Goal: Information Seeking & Learning: Learn about a topic

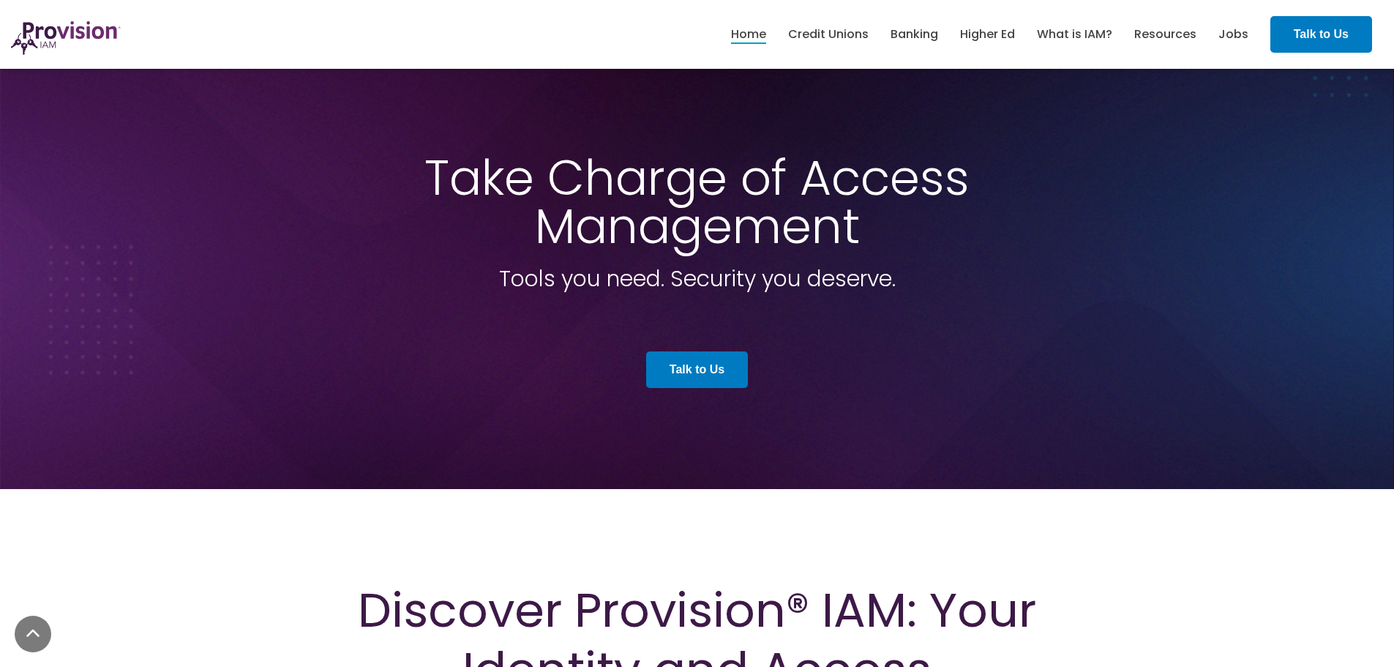
scroll to position [5406, 0]
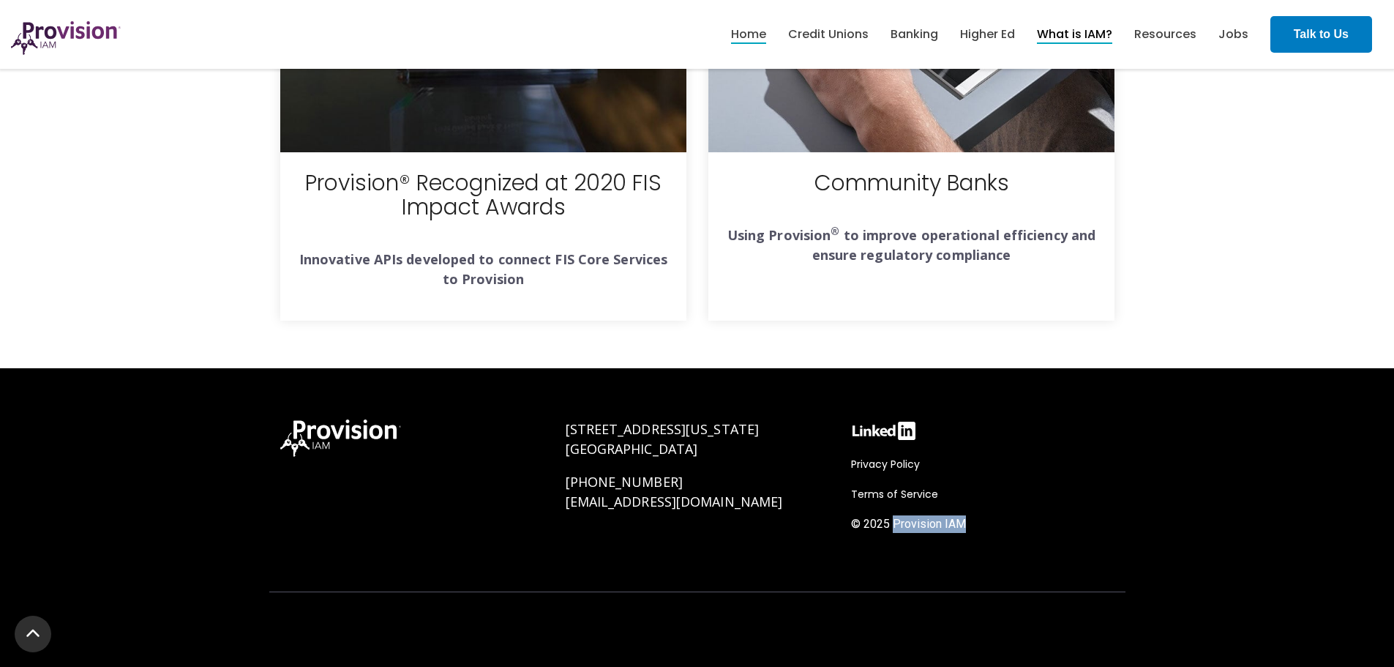
click at [1072, 40] on link "What is IAM?" at bounding box center [1074, 34] width 75 height 25
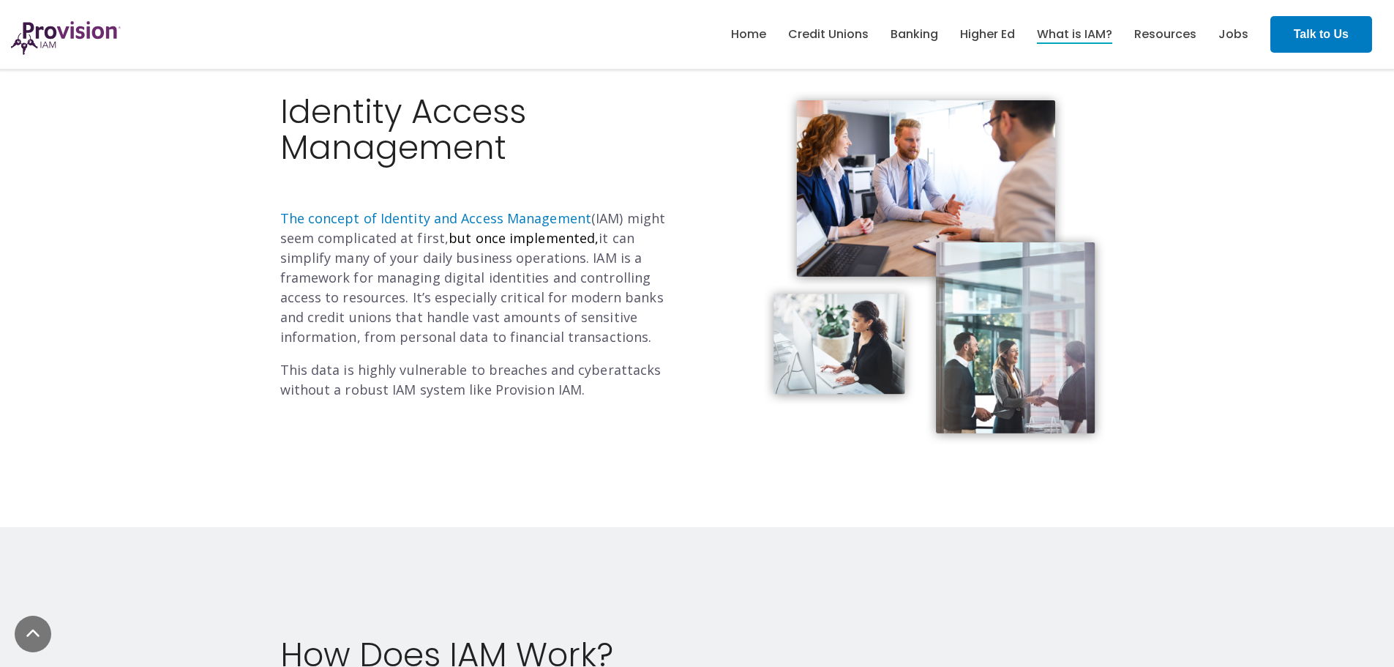
scroll to position [439, 0]
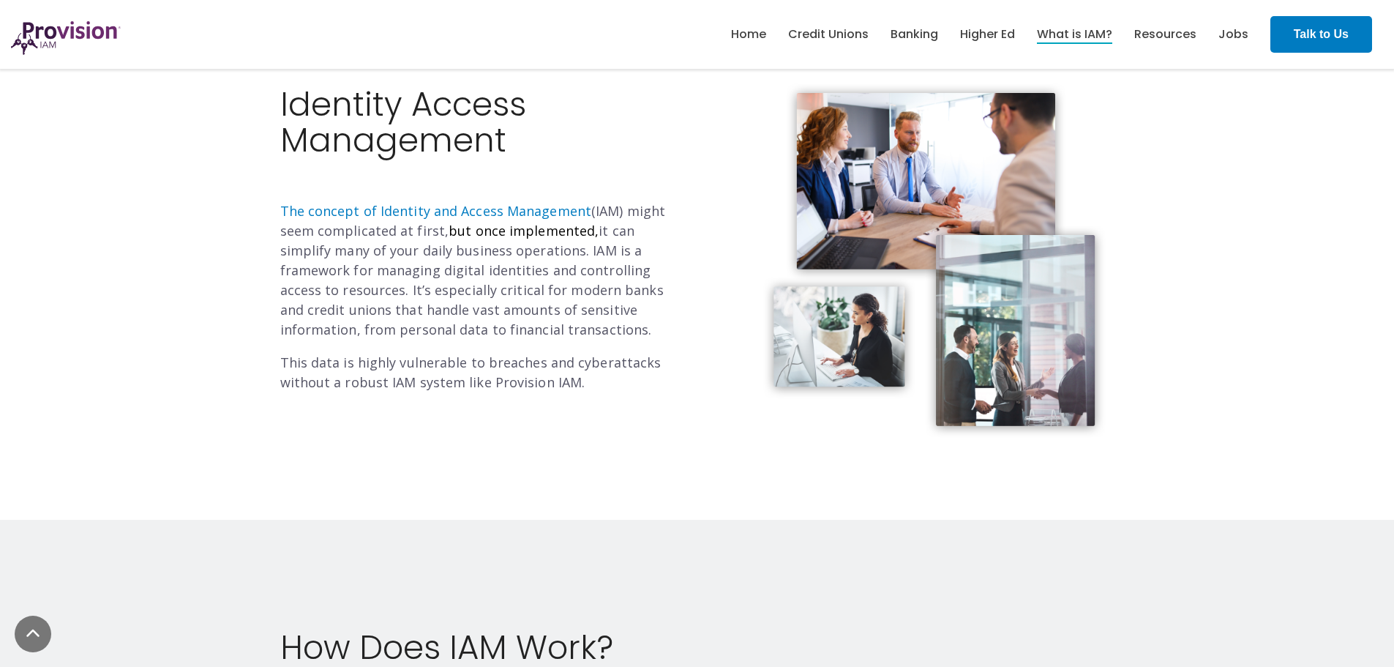
click at [174, 350] on div "Identity Access Management The concept of Identity and Access Management (IAM) …" at bounding box center [697, 245] width 1394 height 547
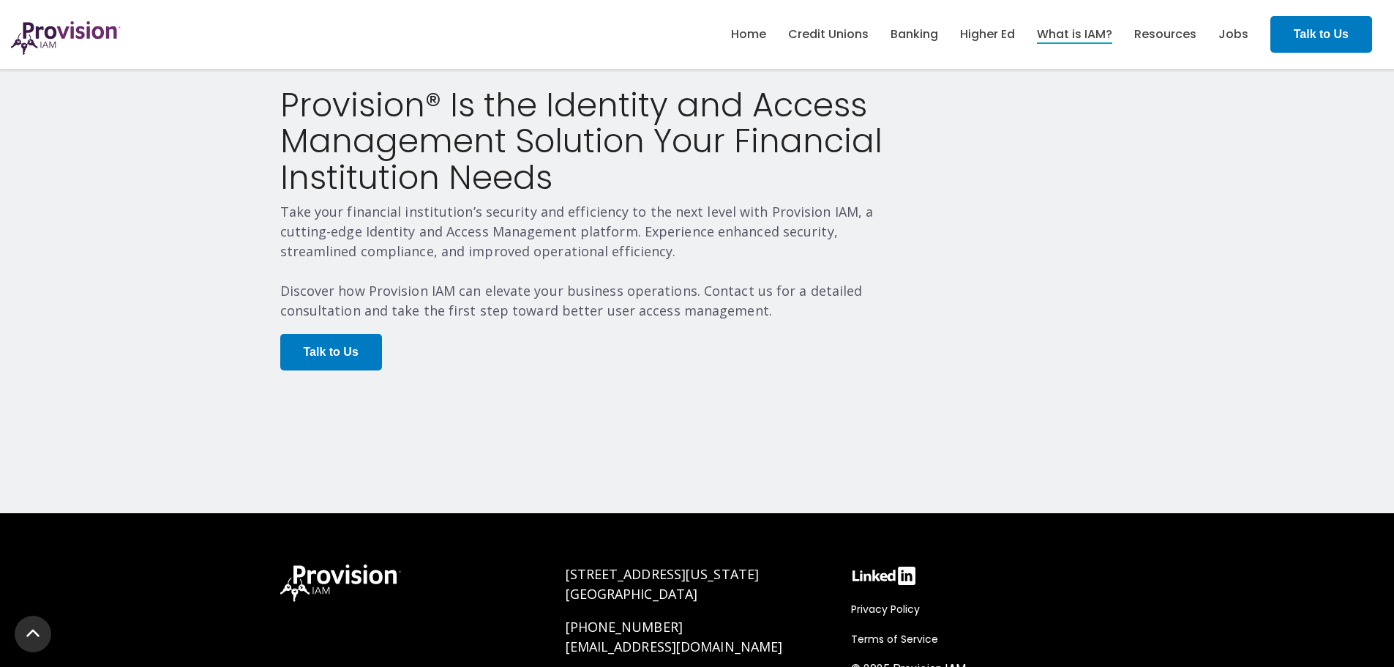
scroll to position [2897, 0]
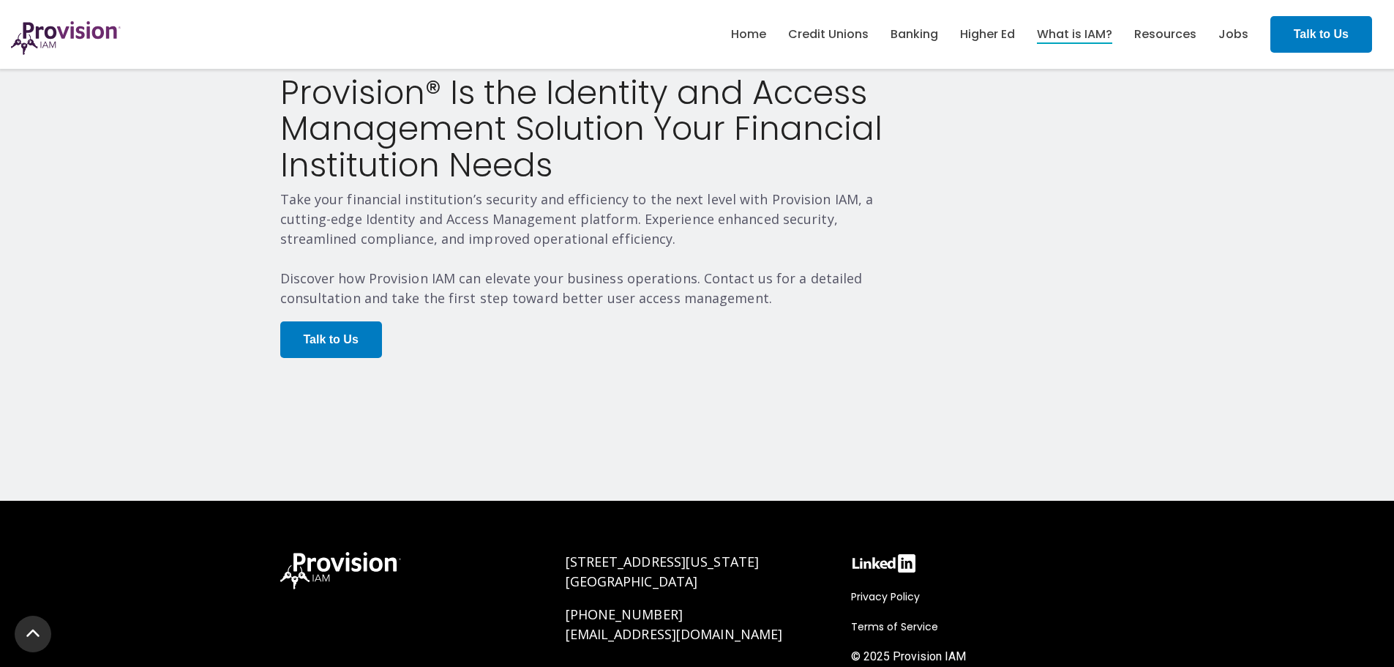
click at [667, 338] on p "Talk to Us" at bounding box center [590, 349] width 620 height 56
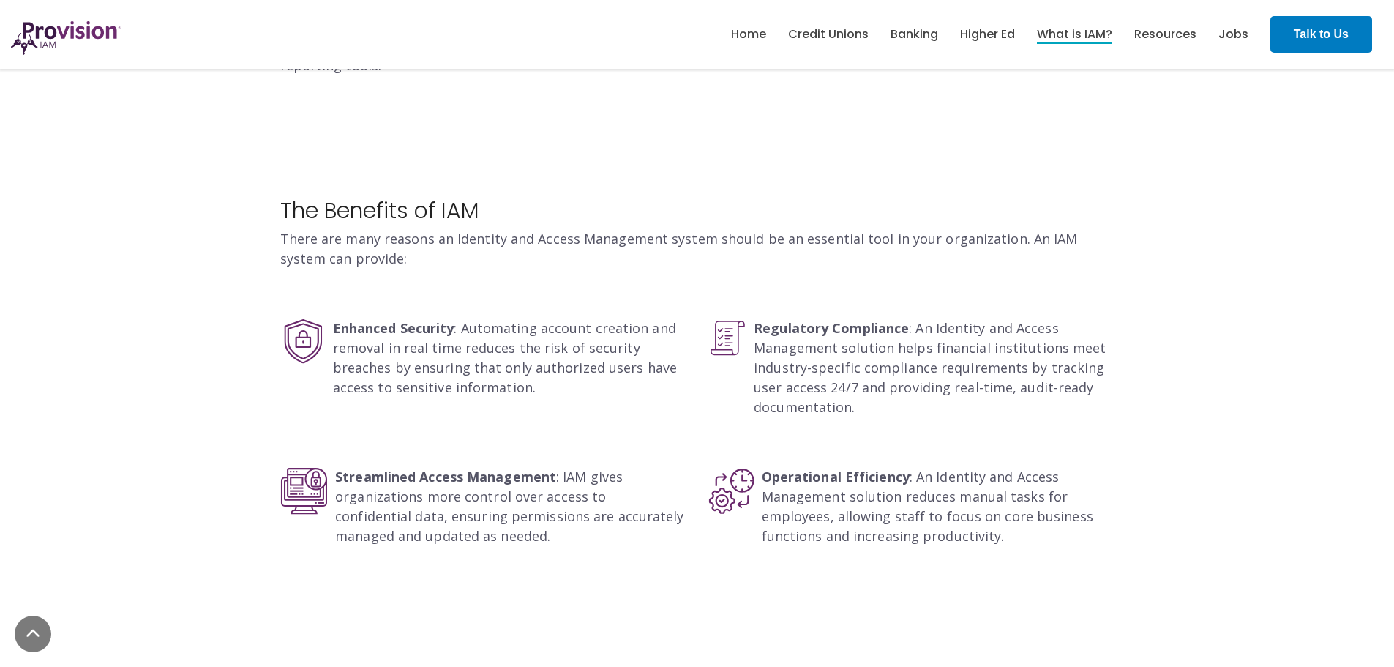
scroll to position [2039, 0]
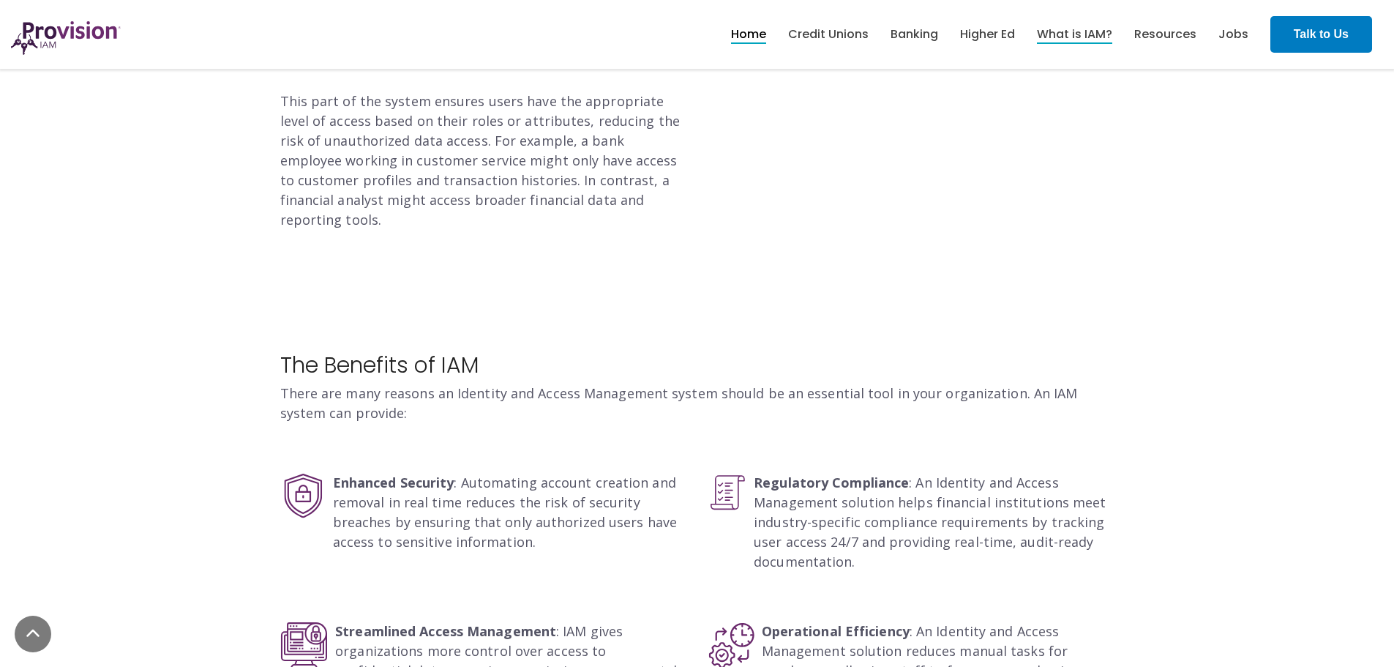
click at [749, 25] on link "Home" at bounding box center [748, 34] width 35 height 25
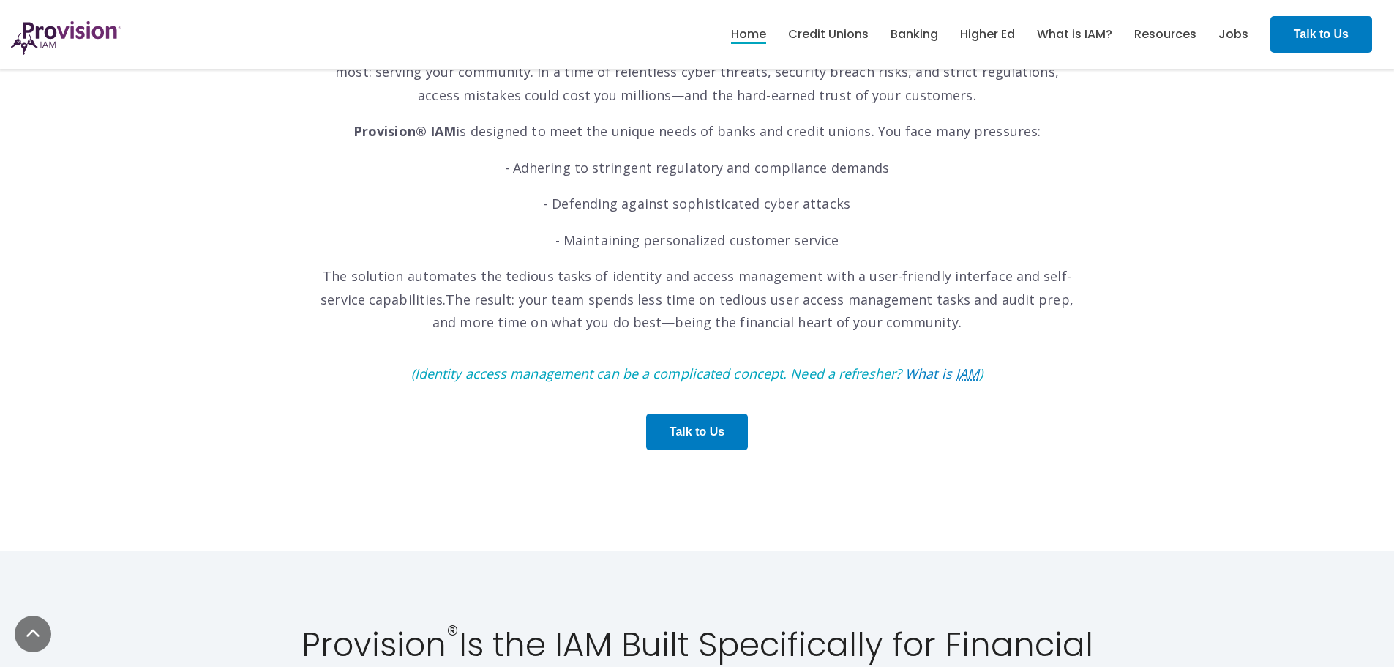
scroll to position [805, 0]
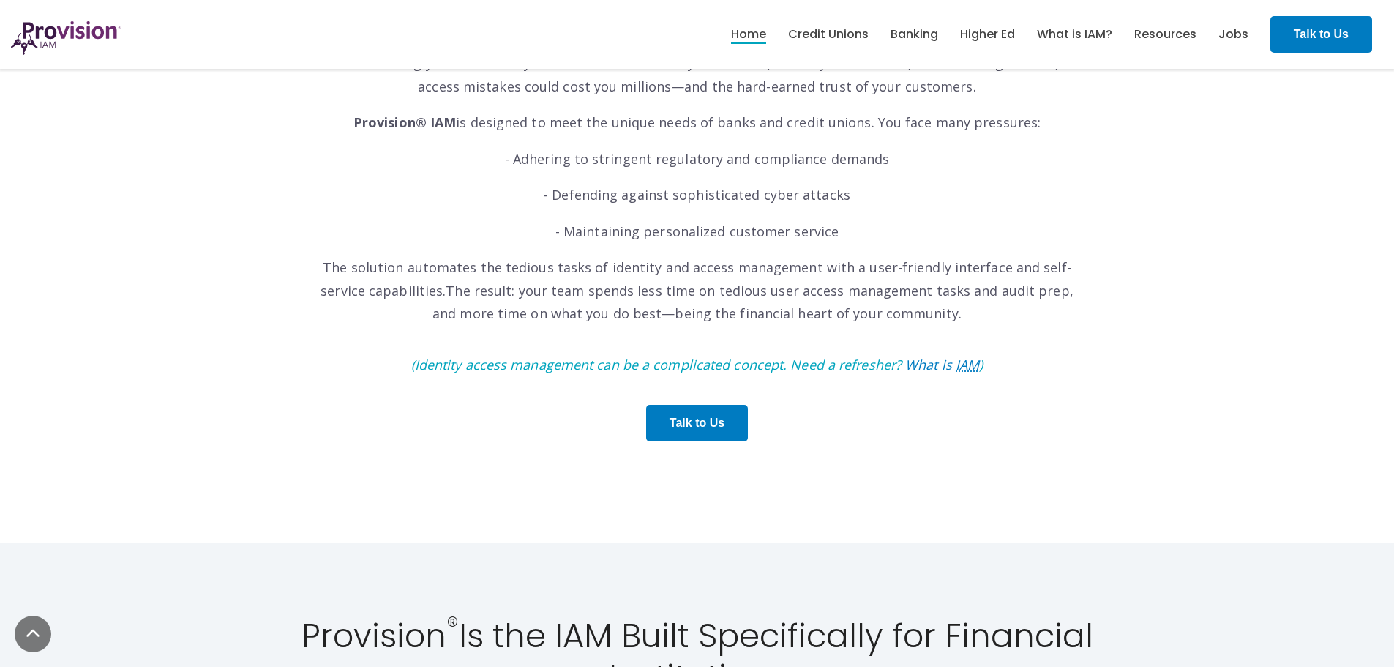
click at [1044, 227] on p "- Maintaining personalized customer service" at bounding box center [697, 231] width 761 height 23
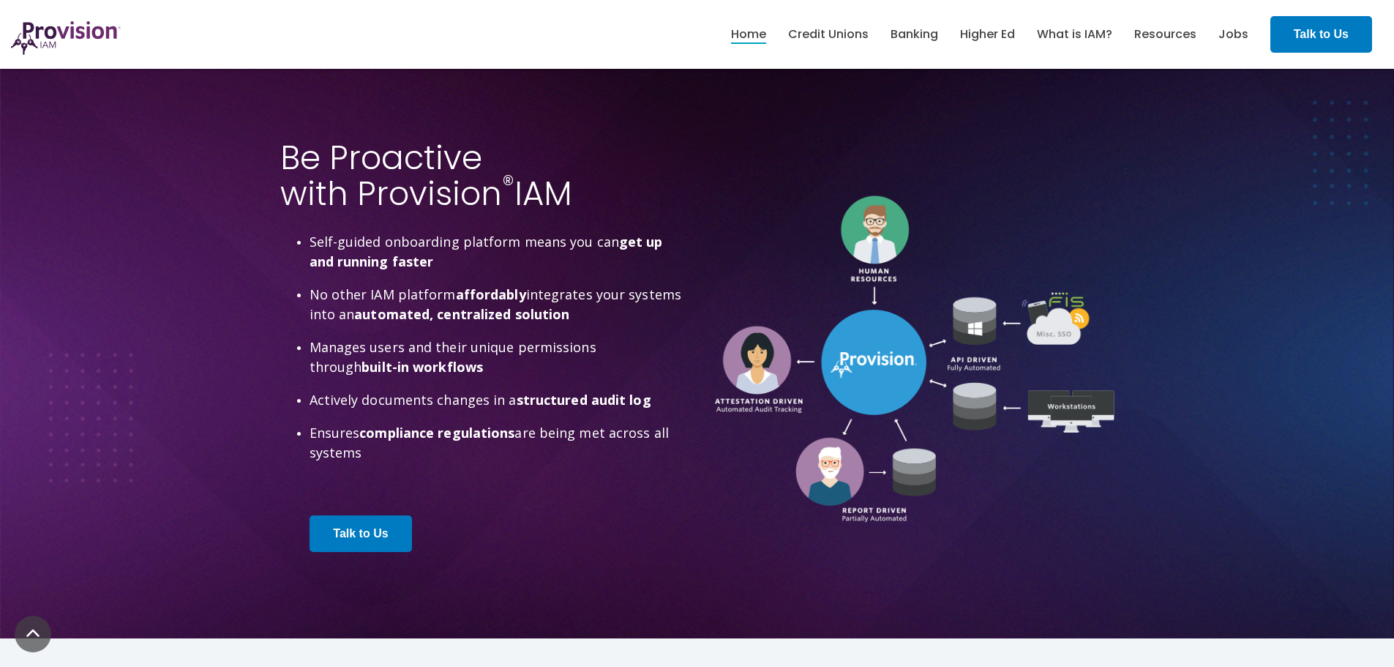
scroll to position [3731, 0]
